Goal: Task Accomplishment & Management: Manage account settings

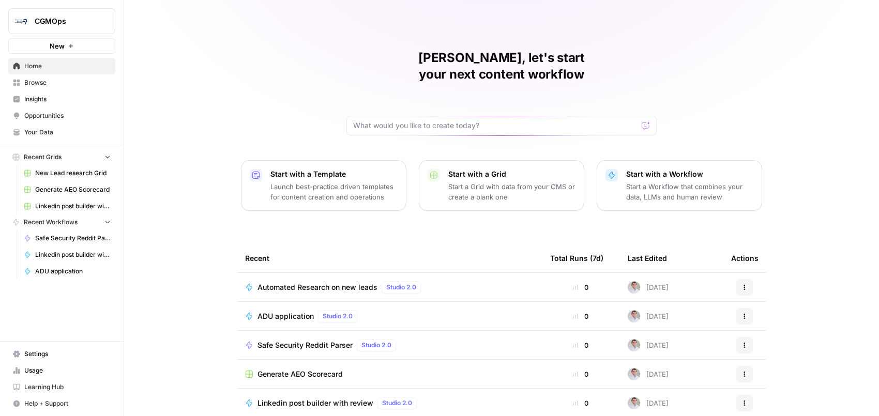
click at [57, 23] on span "CGMOps" at bounding box center [66, 21] width 63 height 10
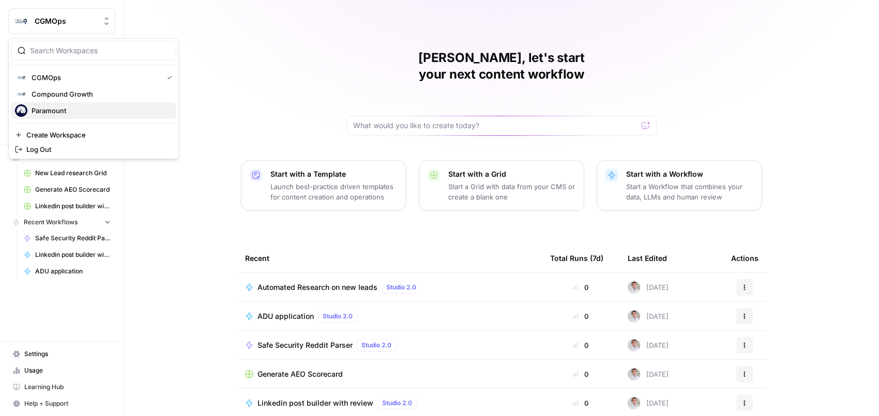
click at [61, 113] on span "Paramount" at bounding box center [100, 111] width 137 height 10
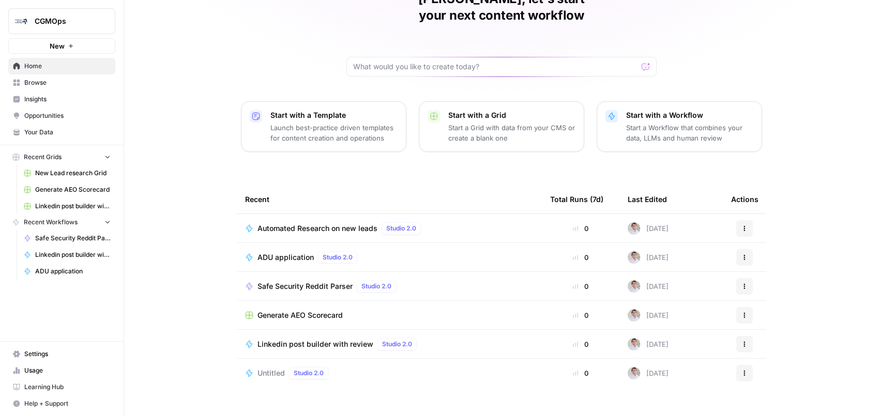
scroll to position [59, 0]
click at [35, 378] on link "Usage" at bounding box center [61, 371] width 107 height 17
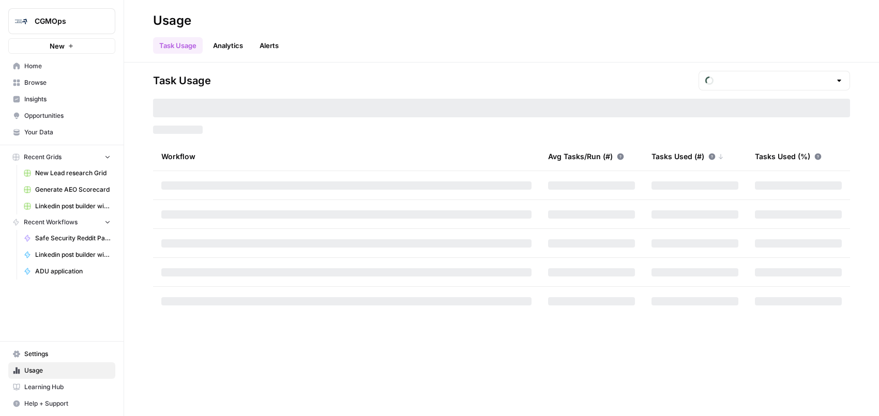
type input "October Tasks"
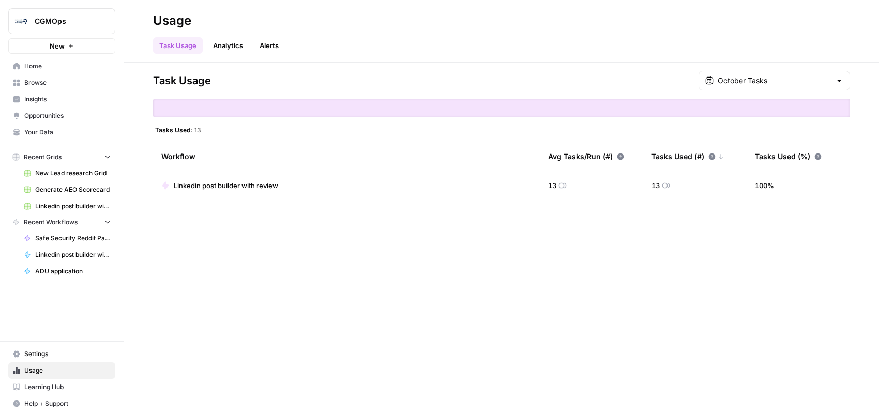
click at [47, 31] on button "CGMOps" at bounding box center [61, 21] width 107 height 26
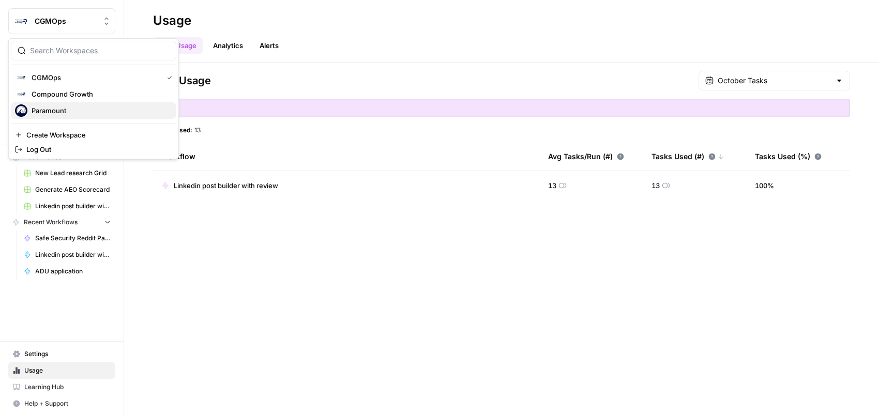
click at [56, 108] on span "Paramount" at bounding box center [100, 111] width 137 height 10
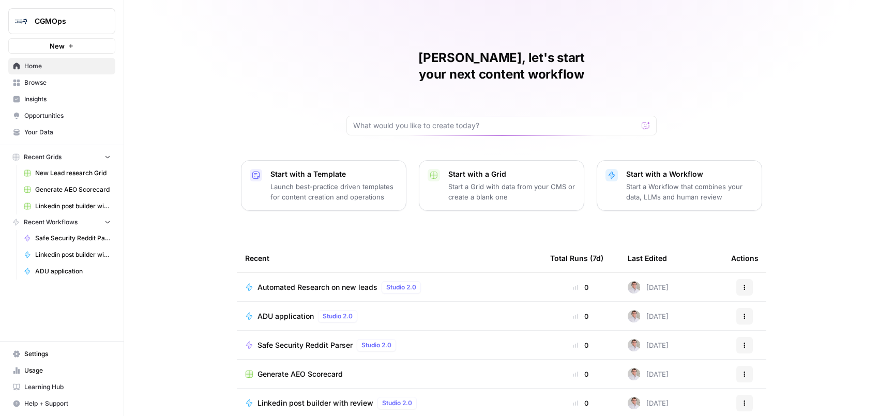
click at [67, 189] on span "Generate AEO Scorecard" at bounding box center [73, 189] width 76 height 9
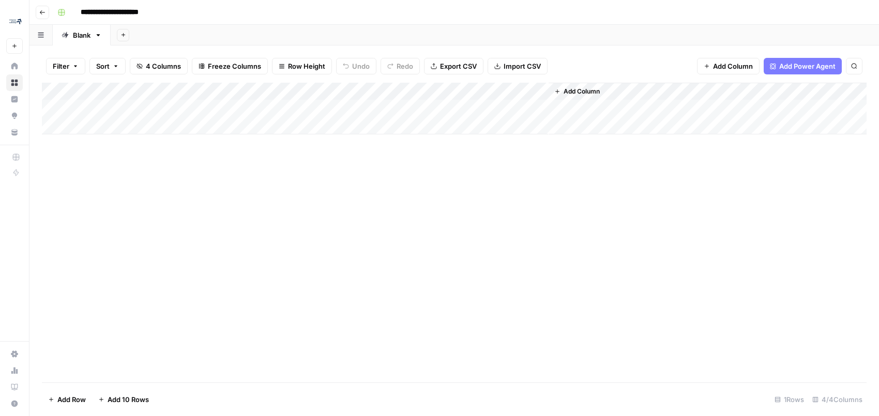
click at [306, 91] on div "Add Column" at bounding box center [454, 109] width 825 height 52
click at [306, 91] on div at bounding box center [260, 93] width 132 height 21
click at [306, 121] on div "Add Column" at bounding box center [454, 109] width 825 height 52
click at [302, 111] on div "Add Column" at bounding box center [454, 117] width 825 height 69
click at [277, 95] on div "Add Column" at bounding box center [454, 117] width 825 height 69
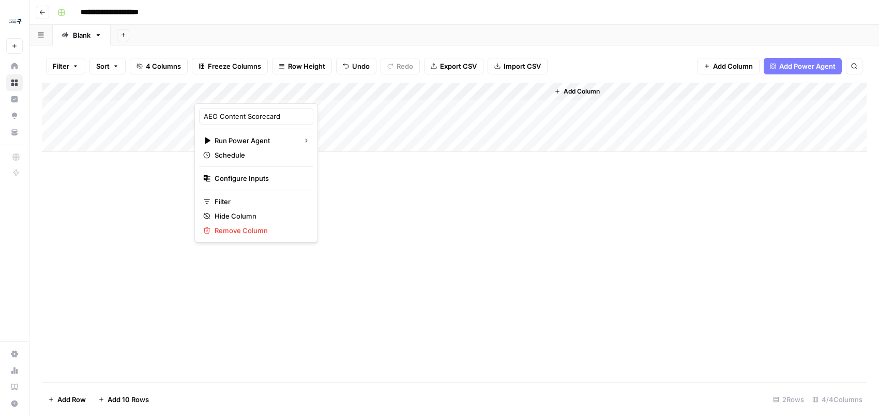
click at [285, 306] on div "Add Column" at bounding box center [454, 233] width 825 height 300
click at [42, 12] on icon "button" at bounding box center [42, 12] width 5 height 4
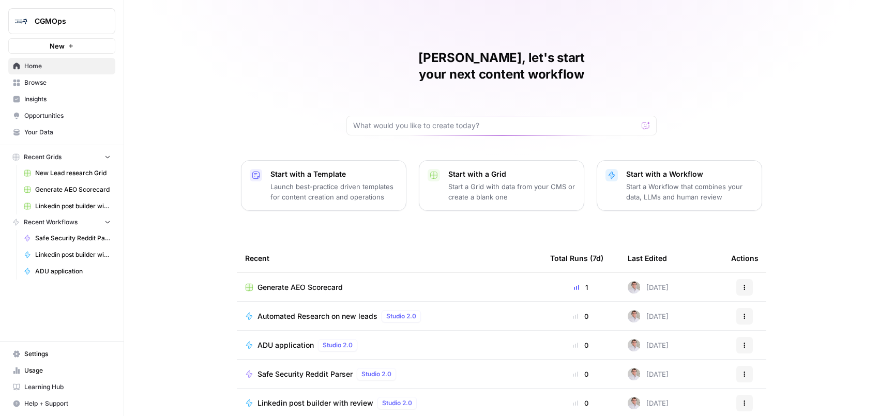
click at [275, 310] on div "Automated Research on new leads Studio 2.0" at bounding box center [342, 316] width 168 height 12
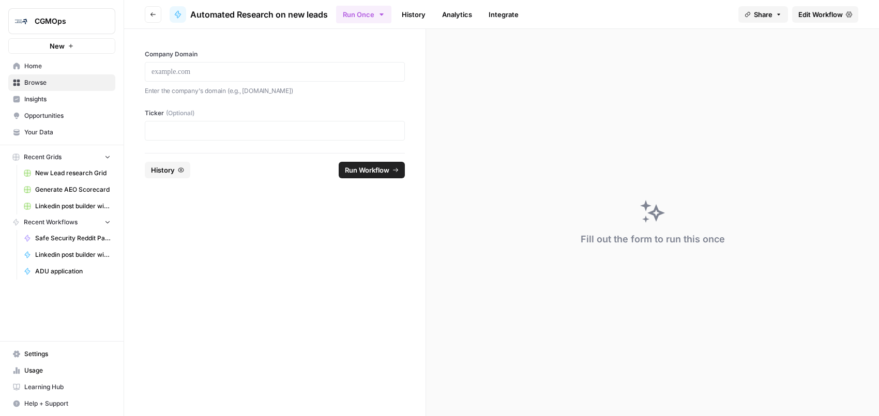
click at [770, 14] on span "Share" at bounding box center [763, 14] width 19 height 10
click at [770, 34] on div "Enable Sharing https://app.airops.com/public_apps/05b5844f-8477-44e3-91e0-c29ce…" at bounding box center [726, 55] width 178 height 56
click at [784, 40] on div at bounding box center [795, 42] width 22 height 12
click at [818, 11] on span "Edit Workflow" at bounding box center [821, 14] width 44 height 10
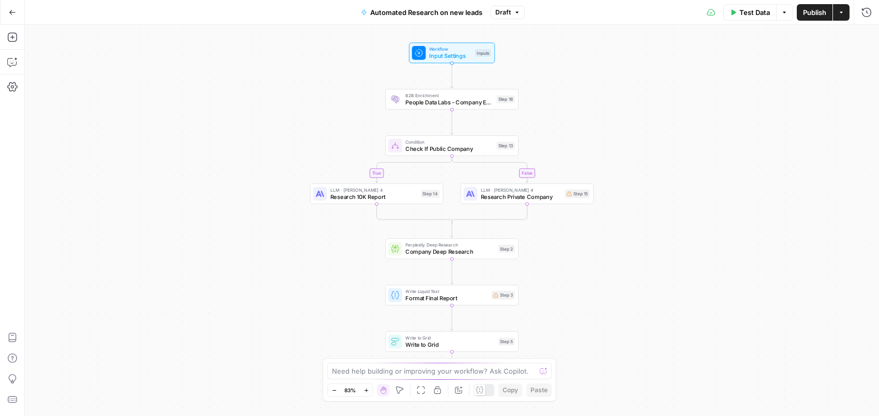
click at [18, 17] on button "Go Back" at bounding box center [12, 12] width 19 height 19
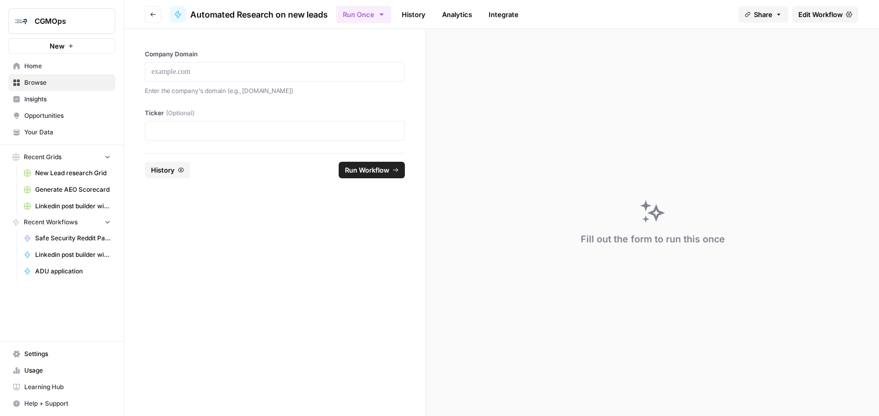
click at [510, 10] on link "Integrate" at bounding box center [504, 14] width 42 height 17
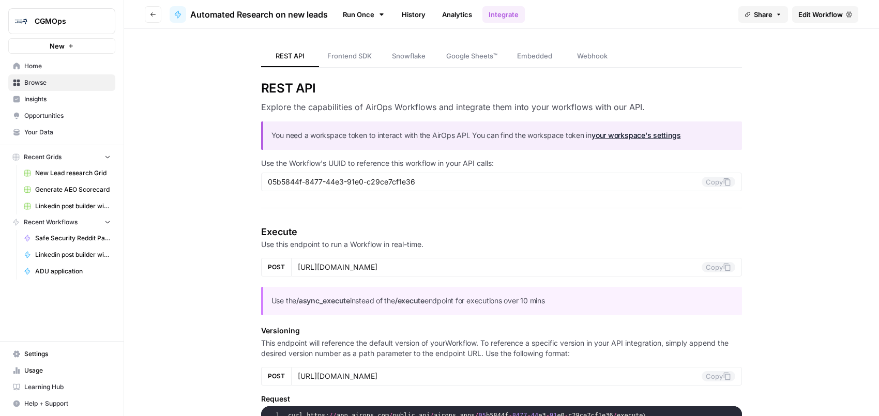
click at [358, 11] on link "Run Once" at bounding box center [363, 15] width 55 height 18
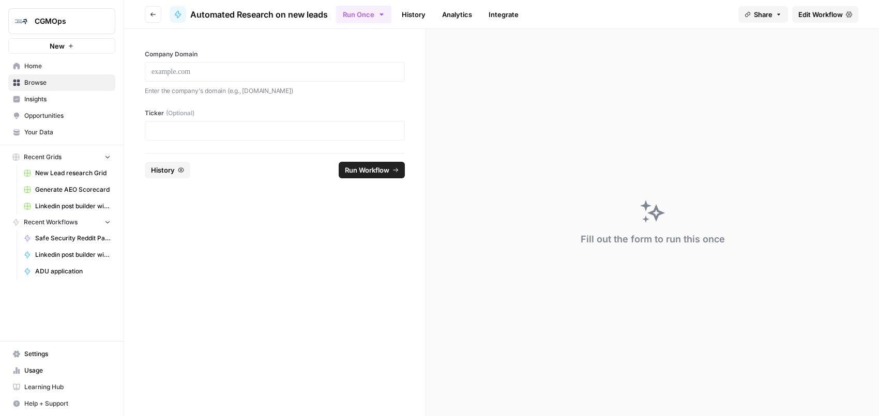
click at [381, 11] on icon "button" at bounding box center [382, 14] width 8 height 8
click at [774, 11] on button "Share" at bounding box center [764, 14] width 50 height 17
click at [196, 209] on form "Company Domain Enter the company's domain (e.g., airops.com) Ticker (Optional) …" at bounding box center [275, 222] width 302 height 387
click at [155, 20] on button "Go back" at bounding box center [153, 14] width 17 height 17
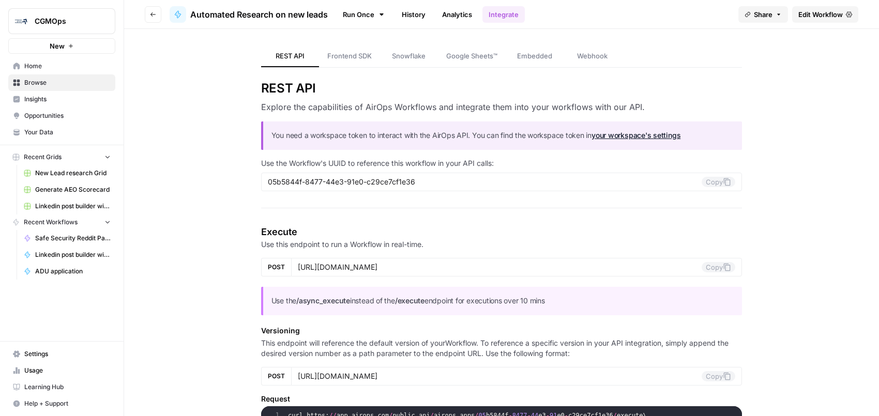
click at [154, 13] on icon "button" at bounding box center [153, 14] width 6 height 6
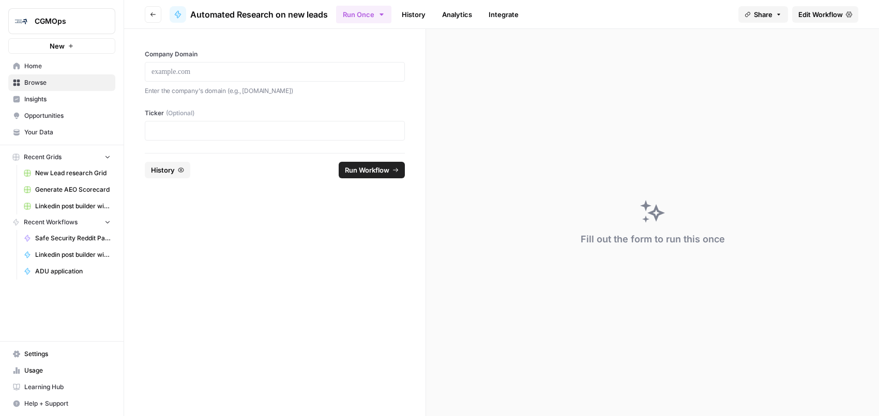
click at [427, 13] on link "History" at bounding box center [414, 14] width 36 height 17
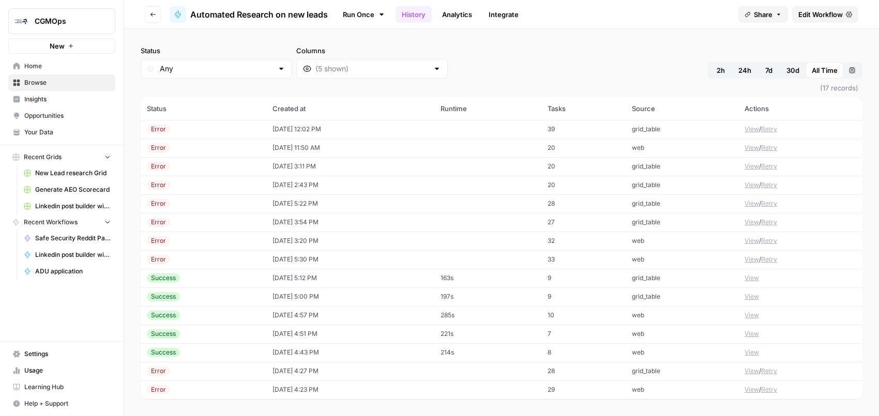
click at [454, 7] on link "Analytics" at bounding box center [457, 14] width 42 height 17
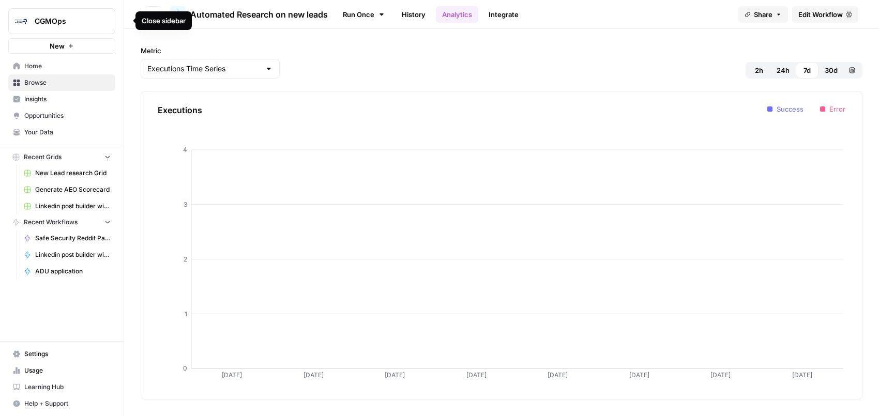
click at [148, 18] on div "Close sidebar" at bounding box center [164, 21] width 44 height 10
click at [156, 6] on button "Go back" at bounding box center [153, 14] width 17 height 17
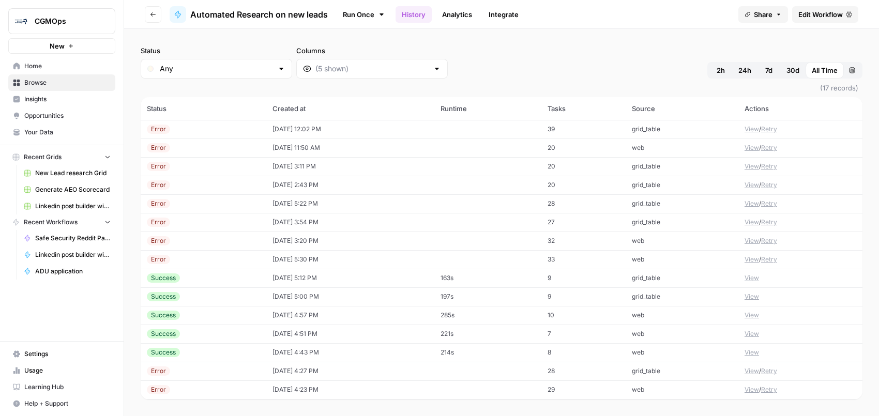
click at [156, 6] on button "Go back" at bounding box center [153, 14] width 17 height 17
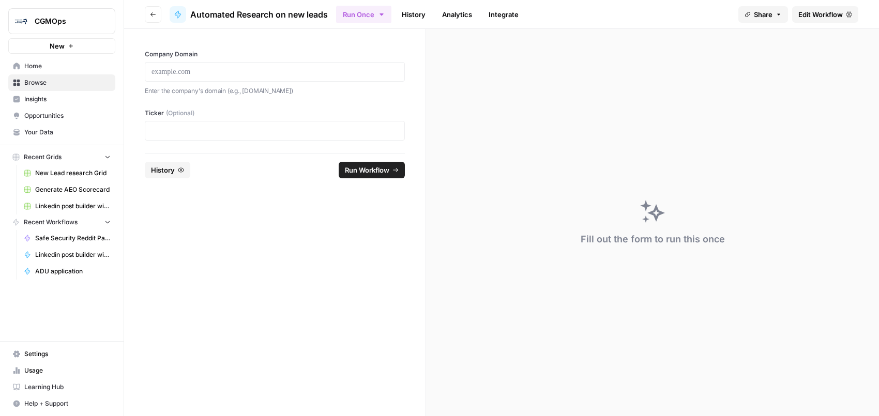
click at [66, 355] on span "Settings" at bounding box center [67, 354] width 86 height 9
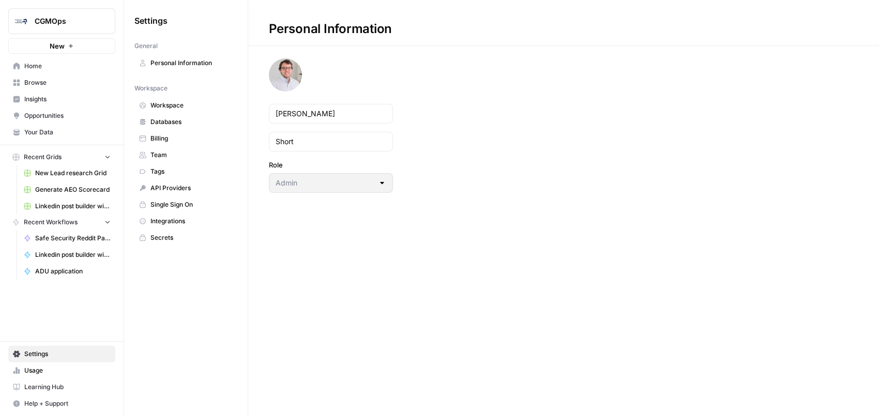
click at [163, 155] on span "Team" at bounding box center [192, 155] width 82 height 9
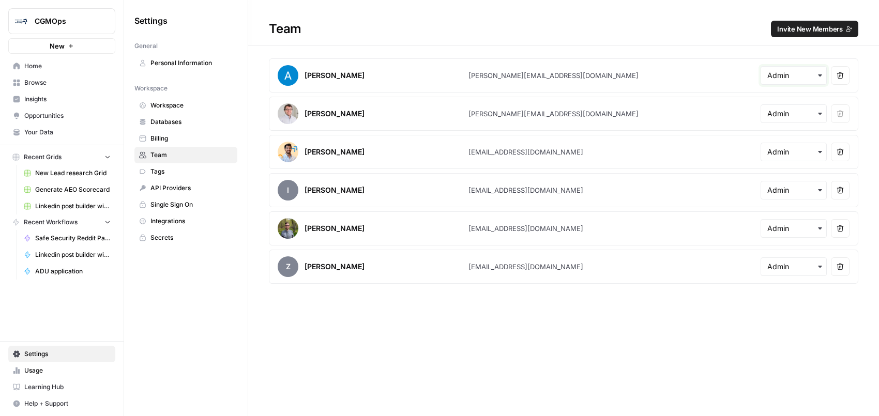
click at [810, 70] on input "text" at bounding box center [794, 75] width 53 height 10
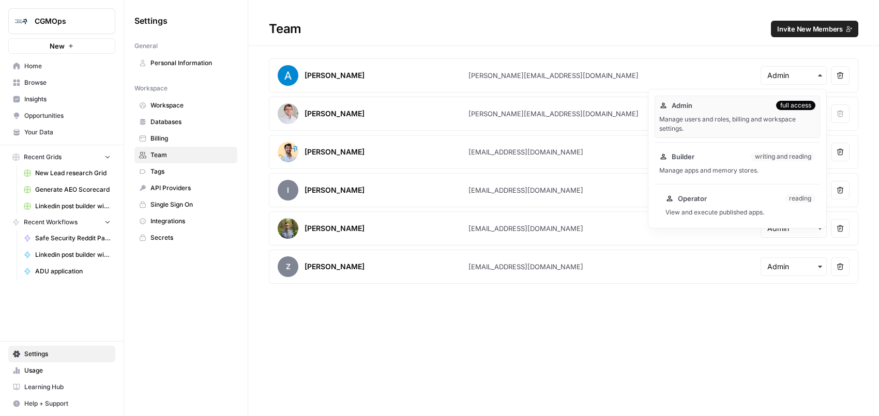
click at [713, 211] on div "View and execute published apps." at bounding box center [741, 212] width 150 height 9
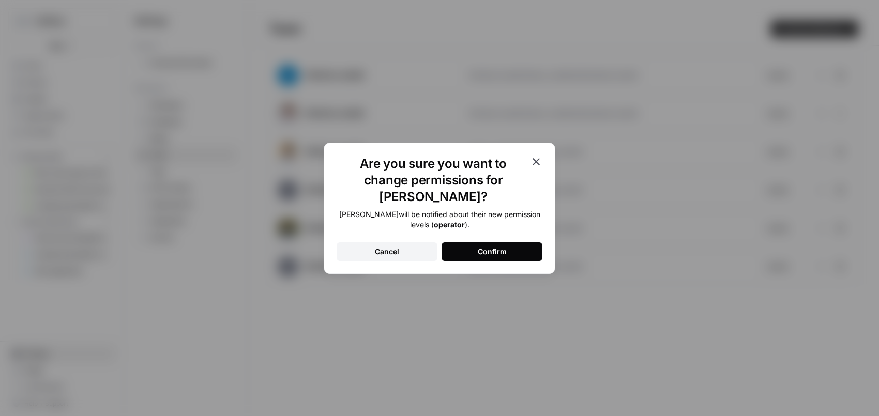
click at [536, 168] on icon "button" at bounding box center [536, 162] width 12 height 12
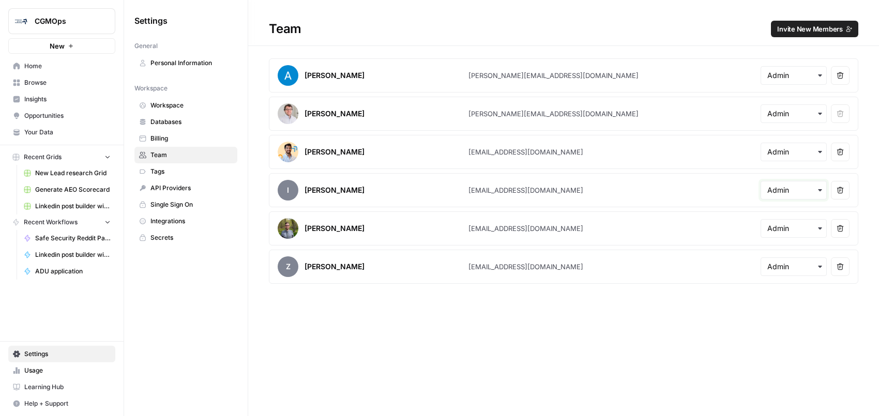
click at [771, 195] on input "text" at bounding box center [794, 190] width 53 height 10
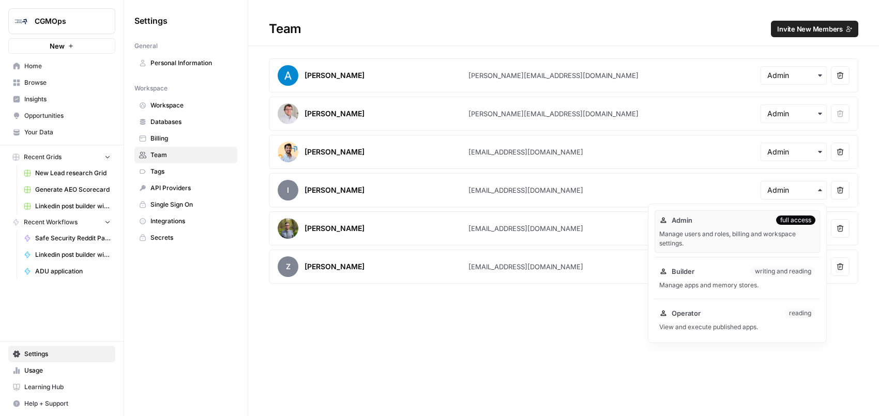
click at [517, 355] on div "Team Invite New Members Andrea McCormick andrea@airops.com Remove user John Sho…" at bounding box center [563, 208] width 631 height 416
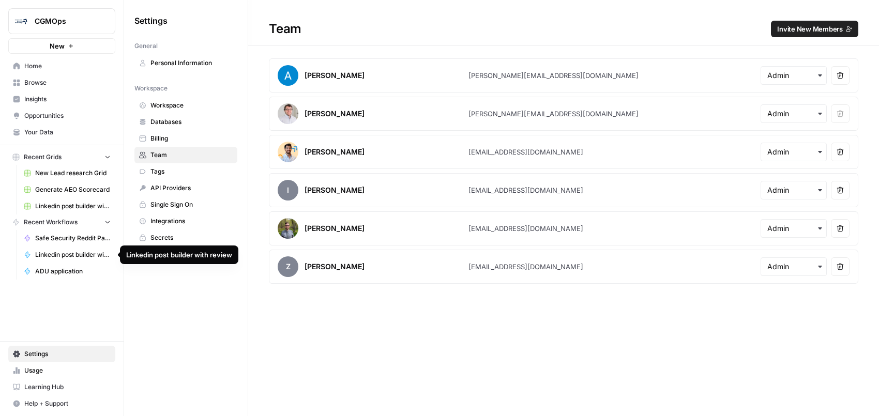
click at [68, 273] on span "ADU application" at bounding box center [73, 271] width 76 height 9
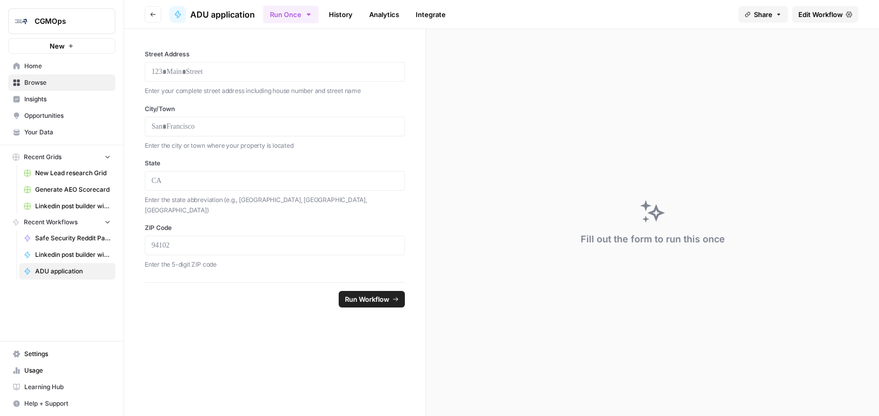
click at [351, 13] on link "History" at bounding box center [341, 14] width 36 height 17
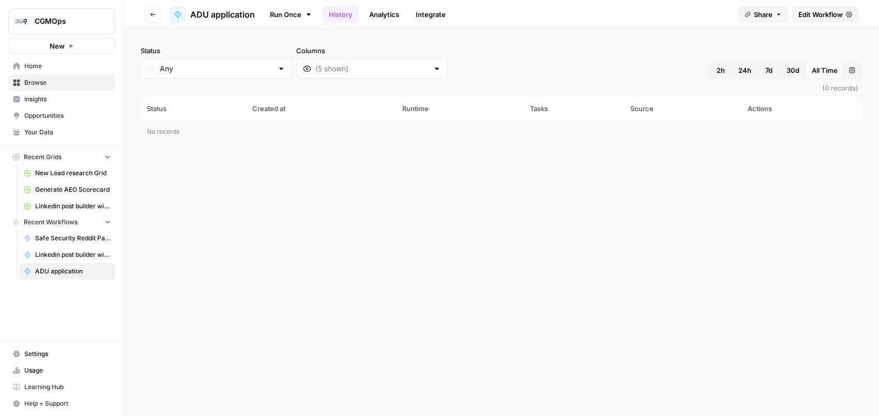
click at [309, 16] on icon at bounding box center [309, 14] width 8 height 8
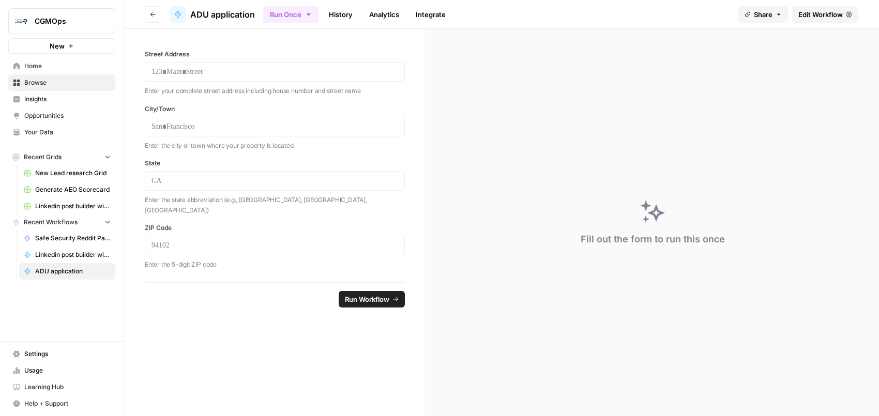
click at [308, 13] on icon "button" at bounding box center [309, 14] width 4 height 2
click at [443, 17] on link "Integrate" at bounding box center [431, 14] width 42 height 17
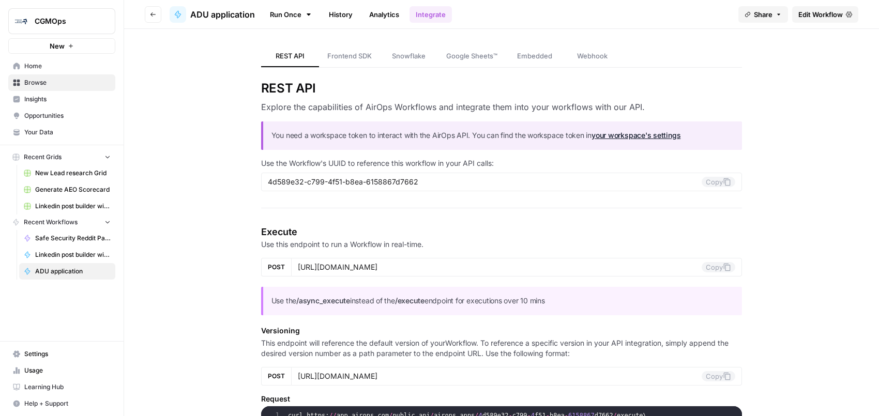
click at [390, 13] on link "Analytics" at bounding box center [384, 14] width 42 height 17
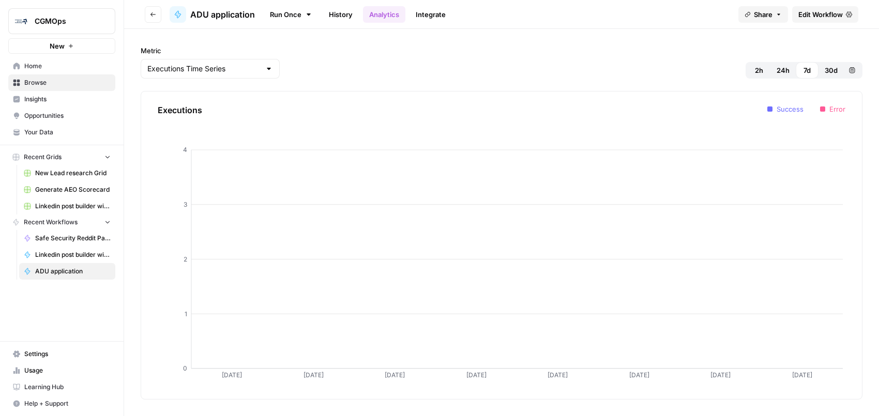
click at [426, 13] on link "Integrate" at bounding box center [431, 14] width 42 height 17
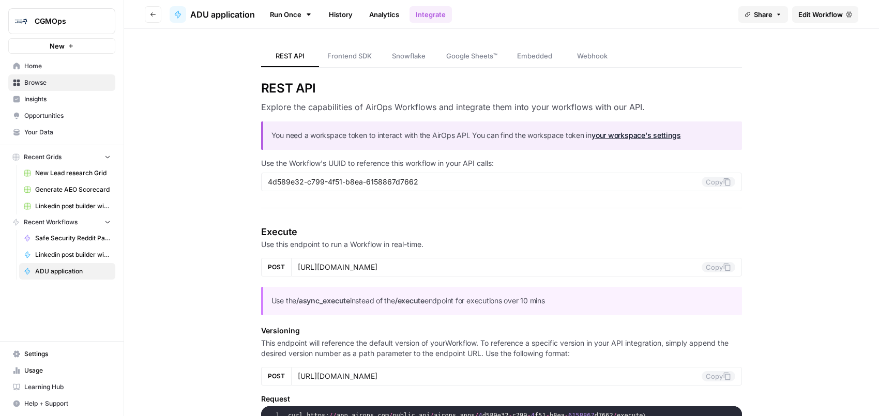
click at [461, 54] on span "Google Sheets™" at bounding box center [471, 56] width 51 height 10
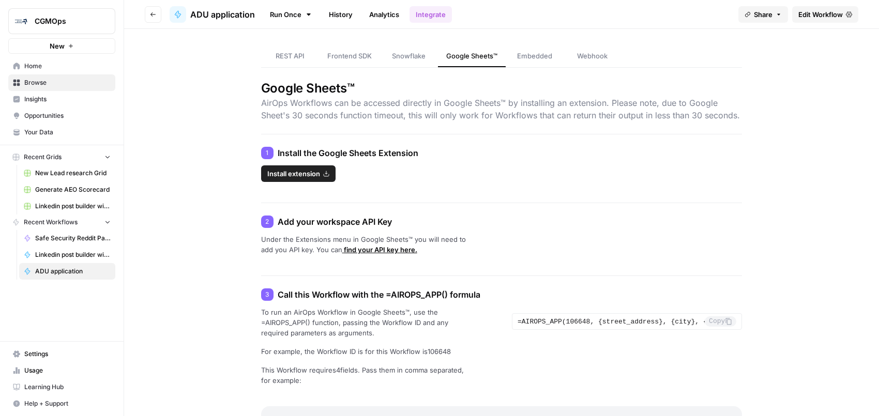
click at [784, 11] on button "Share" at bounding box center [764, 14] width 50 height 17
click at [779, 17] on icon "button" at bounding box center [779, 14] width 6 height 6
click at [734, 13] on header "Go back ADU application Run Once History Analytics Integrate Share Edit Workflow" at bounding box center [501, 14] width 755 height 29
click at [816, 14] on span "Edit Workflow" at bounding box center [821, 14] width 44 height 10
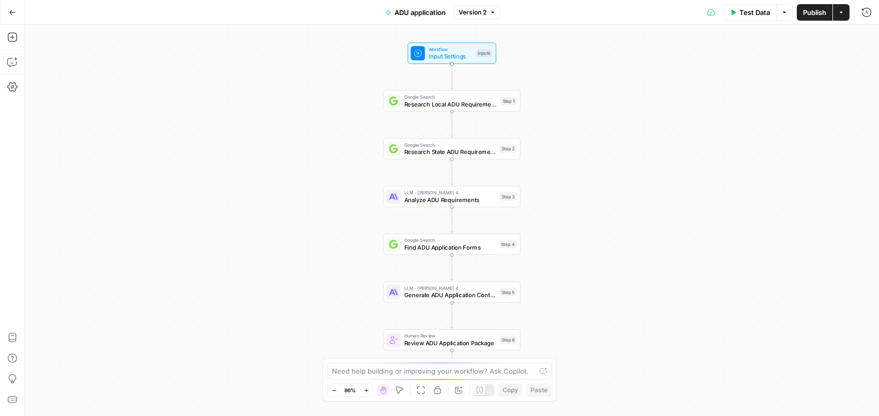
click at [855, 11] on div "Test Data Options Publish Actions Run History" at bounding box center [690, 12] width 379 height 24
click at [845, 10] on button "Actions" at bounding box center [841, 12] width 17 height 17
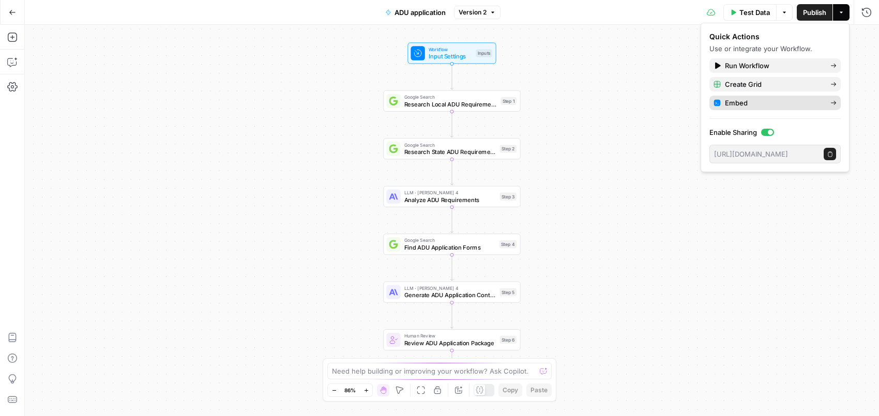
click at [795, 104] on span "Embed" at bounding box center [773, 103] width 97 height 10
